Goal: Find specific page/section: Find specific page/section

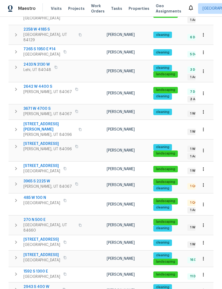
click at [37, 62] on span "2433 N 3130 W" at bounding box center [37, 64] width 28 height 5
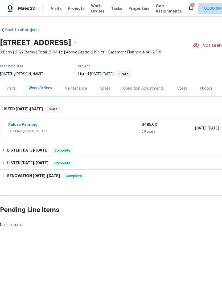
click at [35, 123] on link "Kaluso Painting" at bounding box center [22, 125] width 29 height 4
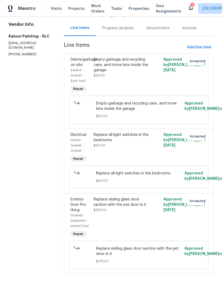
scroll to position [69, 0]
click at [122, 207] on div "Replace sliding glass door section with the pet door in it" at bounding box center [121, 202] width 55 height 11
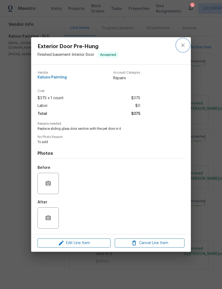
click at [183, 48] on button "close" at bounding box center [182, 45] width 13 height 13
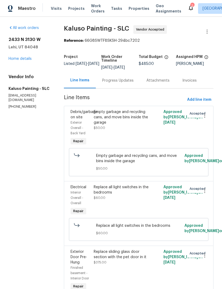
scroll to position [0, 0]
click at [21, 60] on link "Home details" at bounding box center [20, 59] width 23 height 4
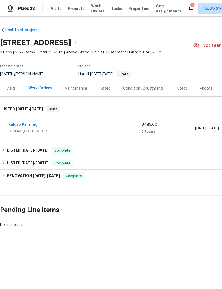
click at [108, 89] on div "Notes" at bounding box center [105, 88] width 10 height 5
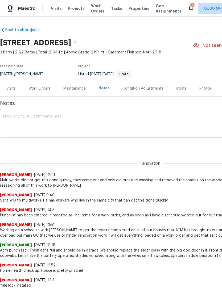
click at [43, 89] on div "Work Orders" at bounding box center [39, 88] width 22 height 5
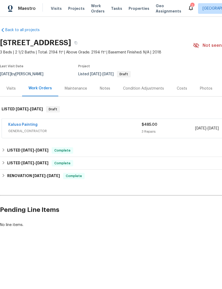
click at [56, 131] on span "GENERAL_CONTRACTOR" at bounding box center [74, 130] width 133 height 5
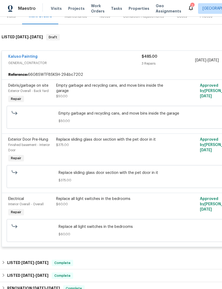
scroll to position [72, 0]
